Goal: Transaction & Acquisition: Purchase product/service

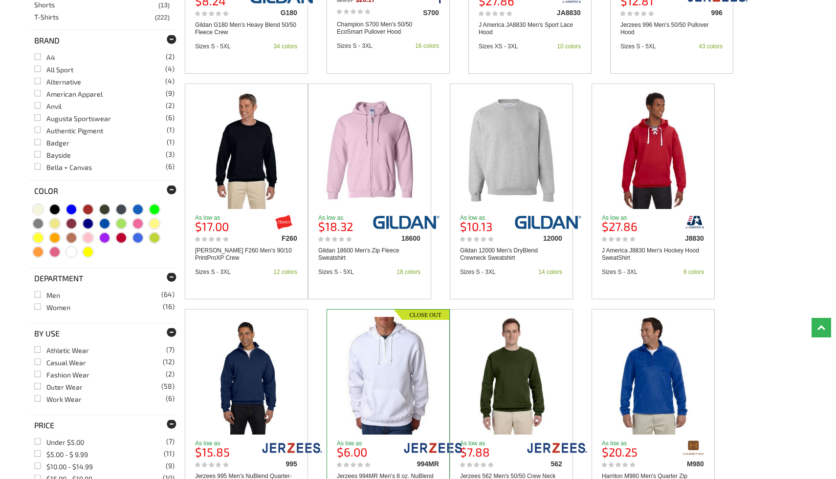
scroll to position [415, 0]
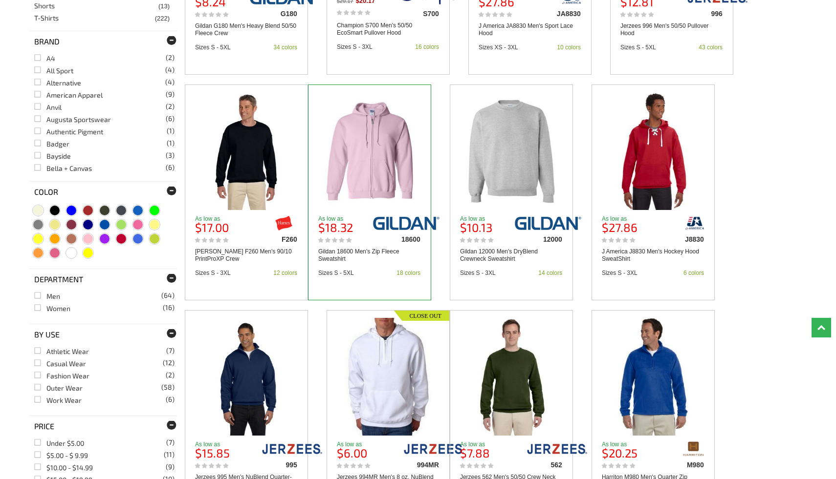
click at [363, 164] on img at bounding box center [370, 151] width 94 height 118
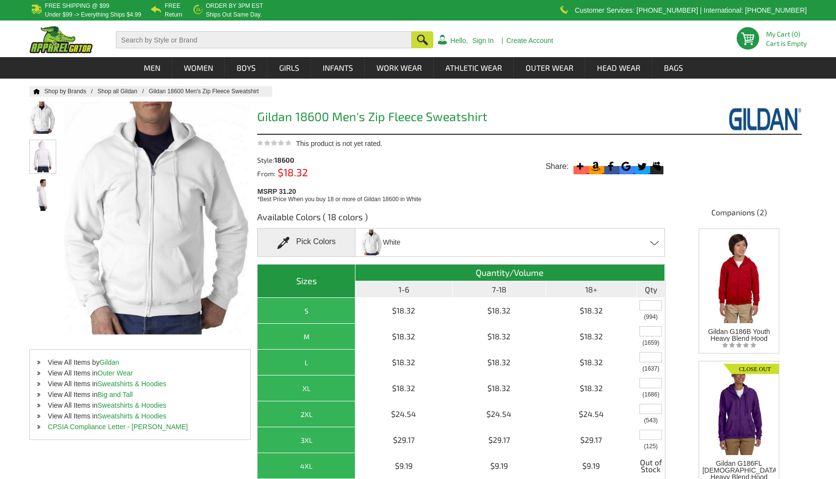
click at [42, 146] on img at bounding box center [43, 156] width 26 height 32
